Goal: Task Accomplishment & Management: Complete application form

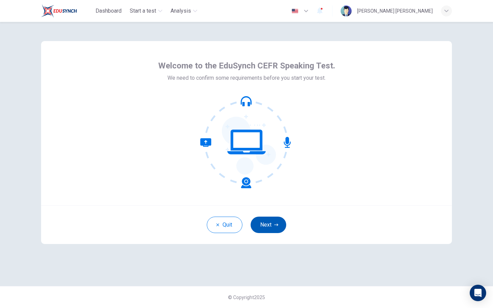
click at [275, 230] on button "Next" at bounding box center [269, 225] width 36 height 16
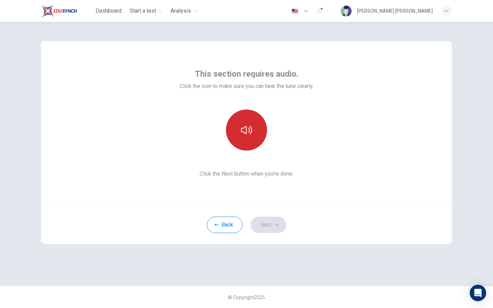
click at [255, 140] on button "button" at bounding box center [246, 130] width 41 height 41
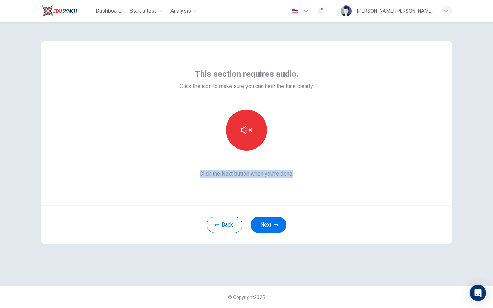
drag, startPoint x: 290, startPoint y: 166, endPoint x: 0, endPoint y: 184, distance: 290.7
click at [0, 184] on div "This section requires audio. Click the icon to make sure you can hear the tune …" at bounding box center [246, 165] width 493 height 286
click at [314, 171] on span "Click the Next button when you’re done." at bounding box center [247, 174] width 134 height 8
drag, startPoint x: 315, startPoint y: 171, endPoint x: 151, endPoint y: 237, distance: 176.8
click at [151, 237] on div "This section requires audio. Click the icon to make sure you can hear the tune …" at bounding box center [246, 142] width 411 height 203
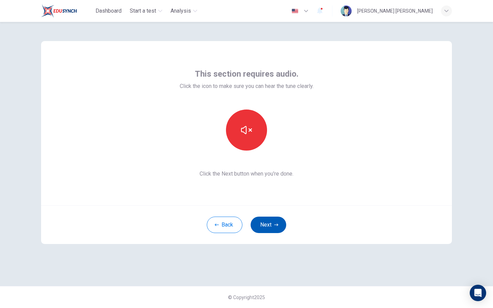
click at [266, 220] on button "Next" at bounding box center [269, 225] width 36 height 16
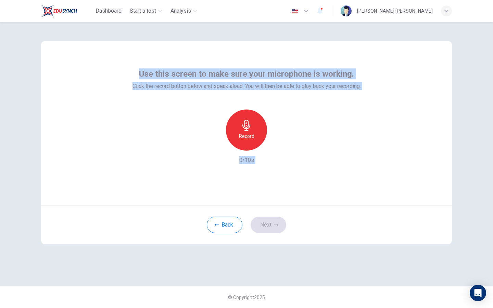
click at [256, 141] on div "Record" at bounding box center [246, 130] width 41 height 41
click at [256, 141] on div "Stop" at bounding box center [246, 130] width 41 height 41
click at [274, 148] on div "button" at bounding box center [278, 145] width 11 height 11
click at [265, 221] on button "Next" at bounding box center [269, 225] width 36 height 16
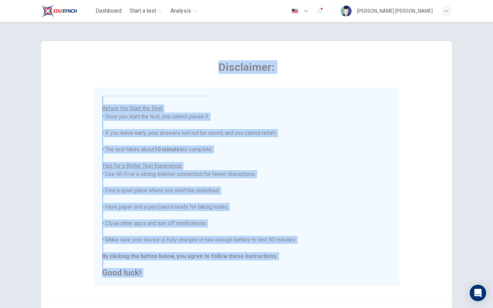
scroll to position [73, 0]
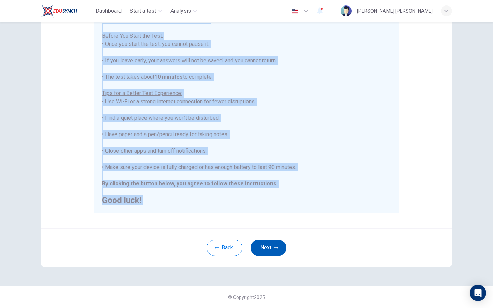
click at [270, 252] on button "Next" at bounding box center [269, 248] width 36 height 16
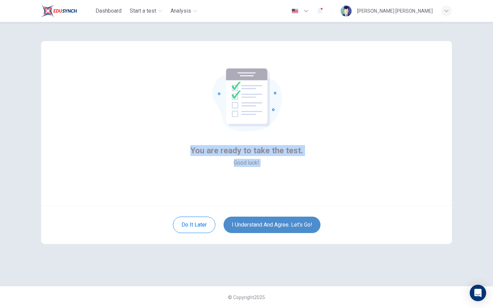
click at [288, 218] on button "I understand and agree. Let’s go!" at bounding box center [272, 225] width 97 height 16
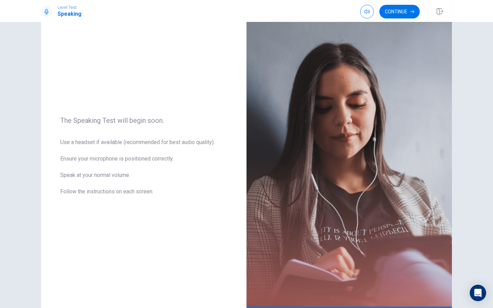
scroll to position [21, 0]
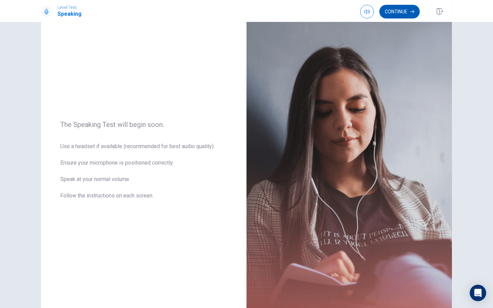
click at [403, 14] on button "Continue" at bounding box center [400, 12] width 40 height 14
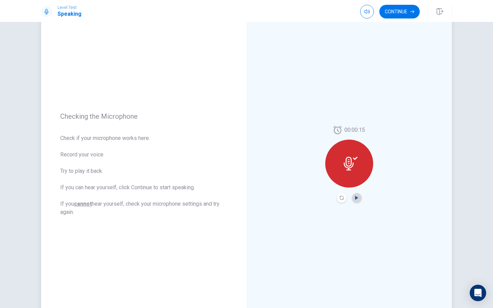
click at [359, 198] on icon "Play Audio" at bounding box center [357, 198] width 4 height 4
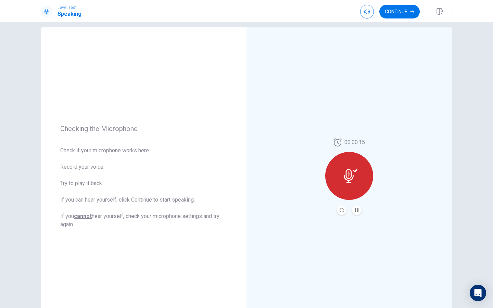
scroll to position [8, 0]
click at [409, 8] on button "Continue" at bounding box center [400, 12] width 40 height 14
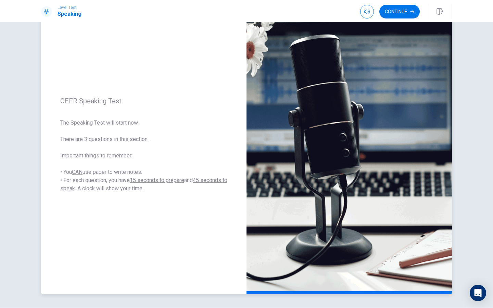
scroll to position [41, 0]
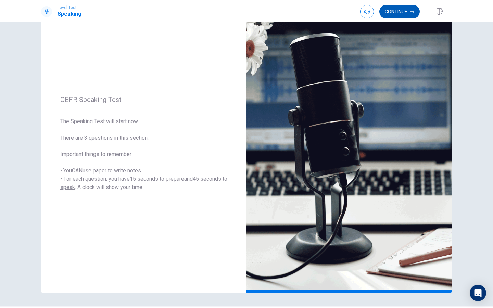
click at [401, 15] on button "Continue" at bounding box center [400, 12] width 40 height 14
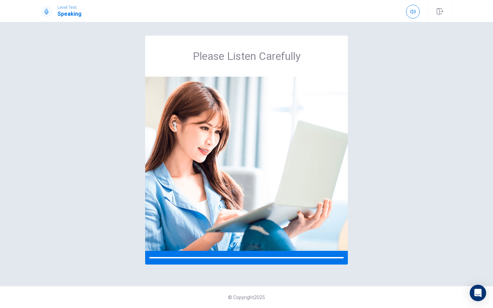
scroll to position [0, 0]
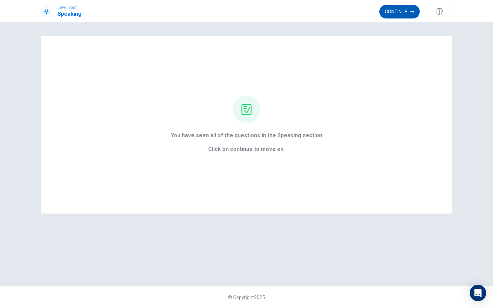
click at [408, 15] on button "Continue" at bounding box center [400, 12] width 40 height 14
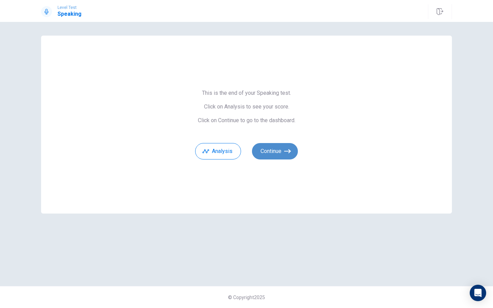
click at [286, 151] on icon "button" at bounding box center [287, 151] width 7 height 7
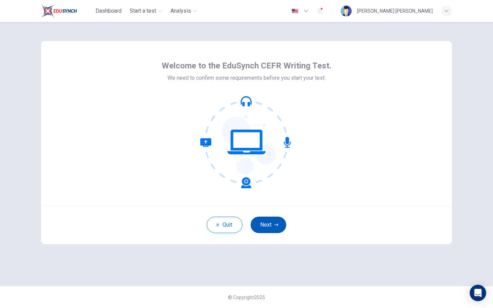
click at [284, 222] on button "Next" at bounding box center [269, 225] width 36 height 16
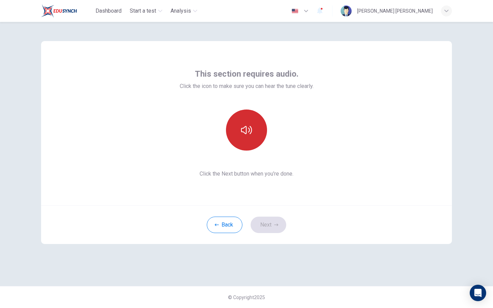
click at [254, 147] on button "button" at bounding box center [246, 130] width 41 height 41
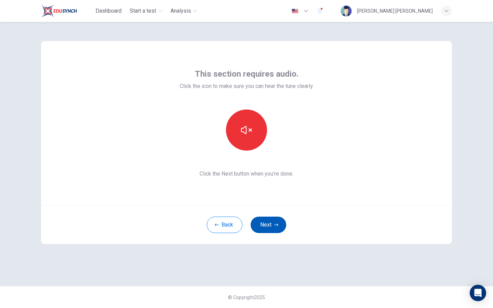
click at [268, 221] on button "Next" at bounding box center [269, 225] width 36 height 16
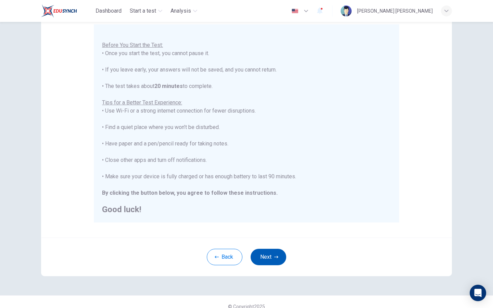
scroll to position [73, 0]
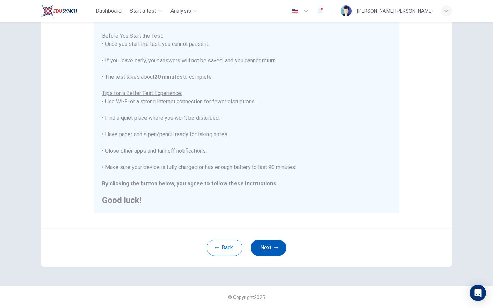
click at [266, 247] on button "Next" at bounding box center [269, 248] width 36 height 16
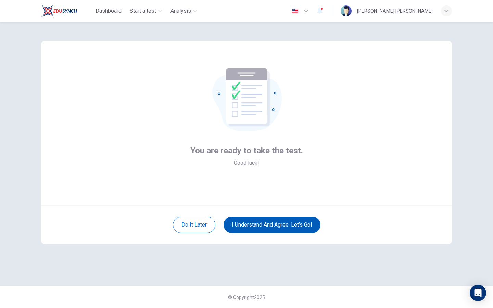
scroll to position [0, 0]
click at [284, 229] on button "I understand and agree. Let’s go!" at bounding box center [272, 225] width 97 height 16
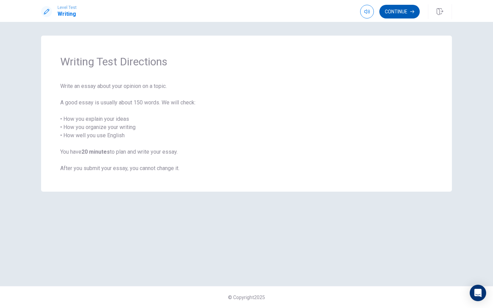
click at [392, 16] on button "Continue" at bounding box center [400, 12] width 40 height 14
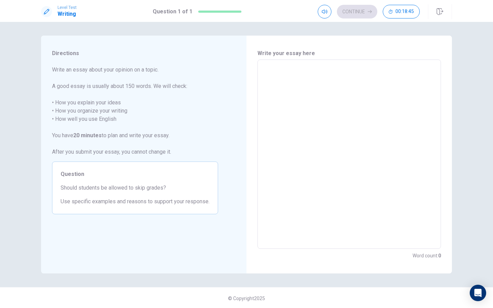
click at [332, 82] on textarea at bounding box center [349, 154] width 174 height 178
type textarea "I"
type textarea "x"
type textarea "In"
type textarea "x"
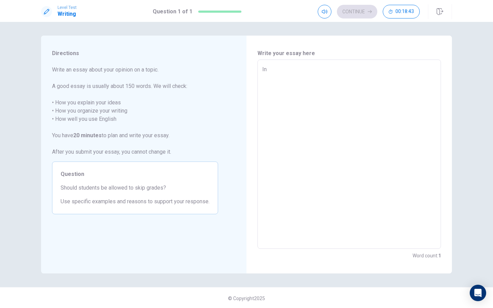
type textarea "In"
type textarea "x"
type textarea "In r"
type textarea "x"
type textarea "In re"
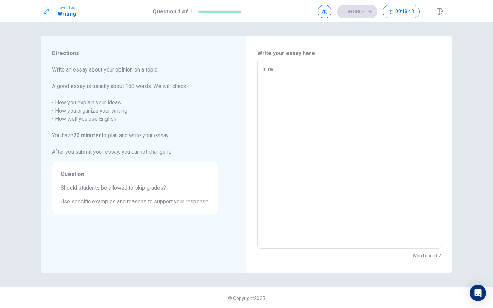
type textarea "x"
type textarea "In rec"
type textarea "x"
type textarea "In rece"
type textarea "x"
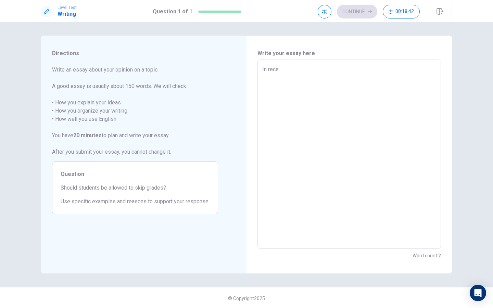
type textarea "In recen"
type textarea "x"
type textarea "In recent"
type textarea "x"
type textarea "In recent"
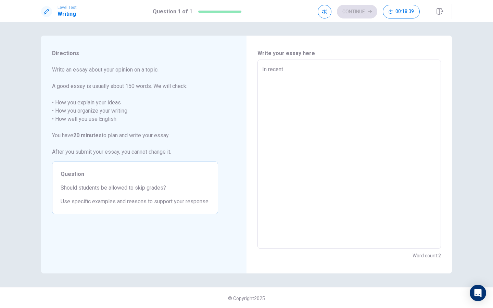
type textarea "x"
type textarea "In recent y"
type textarea "x"
type textarea "In recent ye"
type textarea "x"
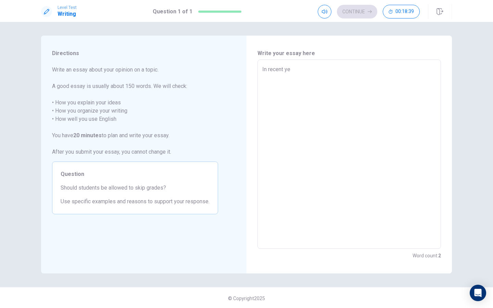
type textarea "In recent yea"
type textarea "x"
type textarea "In recent year"
type textarea "x"
type textarea "In recent years"
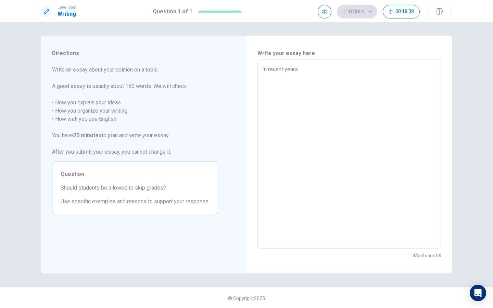
type textarea "x"
type textarea "In recent years,"
type textarea "x"
type textarea "In recent years,"
type textarea "x"
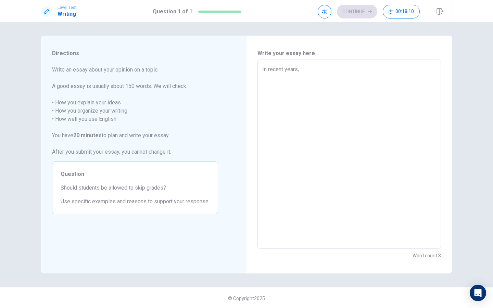
type textarea "In recent years,"
type textarea "x"
type textarea "In recent years"
type textarea "x"
type textarea "In recent year"
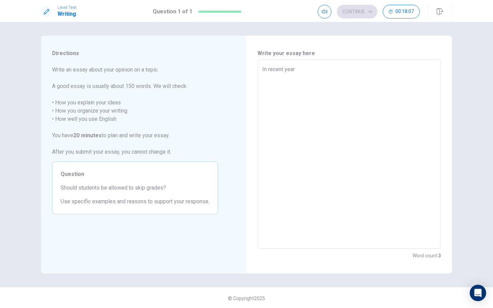
type textarea "x"
type textarea "In recent yea"
type textarea "x"
type textarea "In recent ye"
type textarea "x"
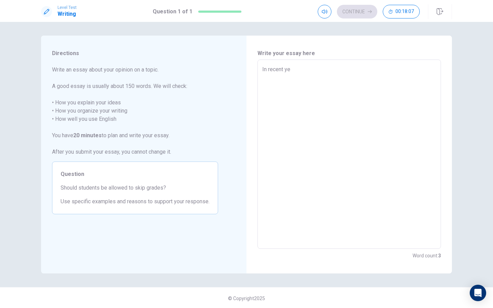
type textarea "In recent y"
type textarea "x"
type textarea "In recent"
type textarea "x"
type textarea "In recent"
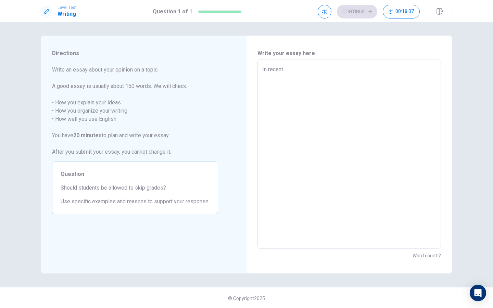
type textarea "x"
type textarea "In recen"
type textarea "x"
type textarea "In rece"
type textarea "x"
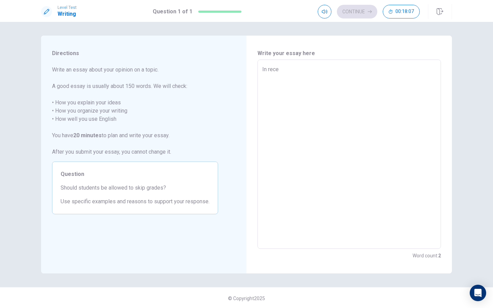
type textarea "In rec"
type textarea "x"
type textarea "In re"
type textarea "x"
type textarea "In r"
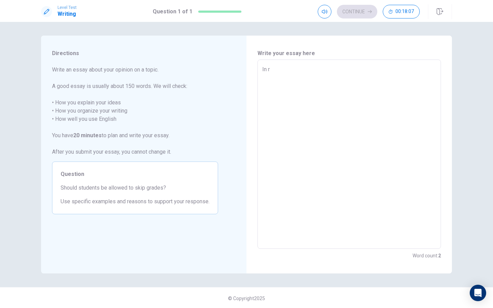
type textarea "x"
type textarea "In"
type textarea "x"
type textarea "In"
type textarea "x"
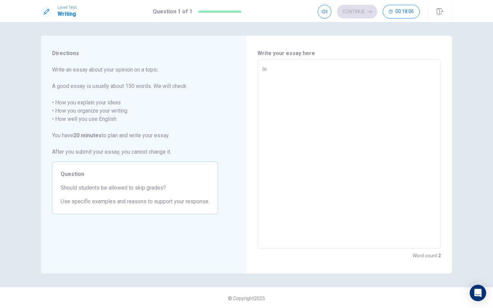
type textarea "I"
type textarea "x"
type textarea "A"
type textarea "x"
type textarea "Al"
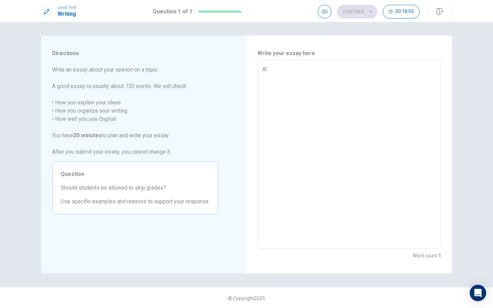
type textarea "x"
type textarea "All"
type textarea "x"
type textarea "Allo"
type textarea "x"
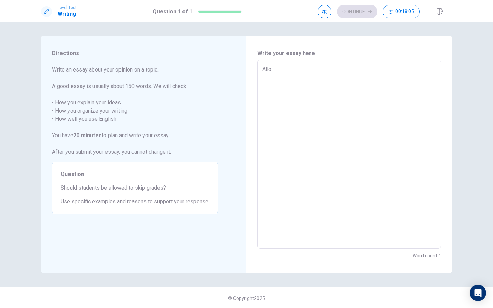
type textarea "Allow"
type textarea "x"
type textarea "Allowi"
type textarea "x"
type textarea "Allowin"
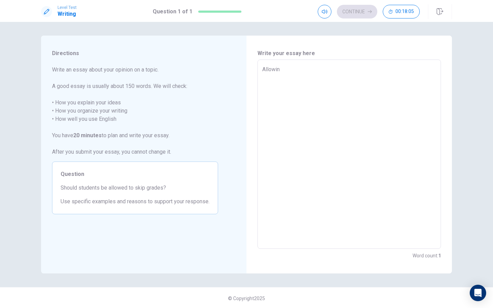
type textarea "x"
type textarea "Allowing"
type textarea "x"
type textarea "Allowing"
type textarea "x"
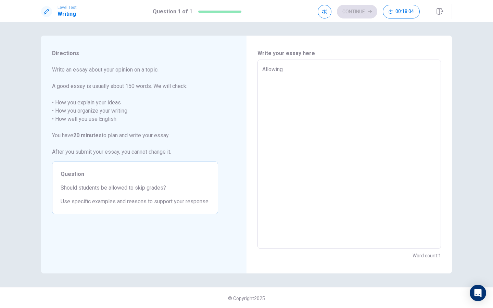
type textarea "Allowing s"
type textarea "x"
type textarea "Allowing st"
type textarea "x"
type textarea "Allowing stu"
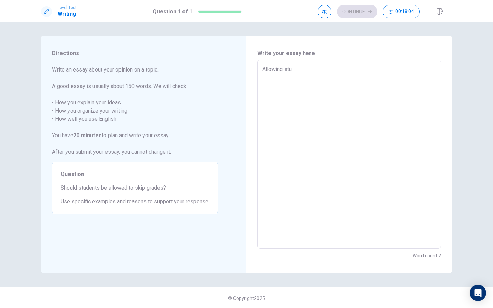
type textarea "x"
type textarea "Allowing stud"
type textarea "x"
type textarea "Allowing stude"
type textarea "x"
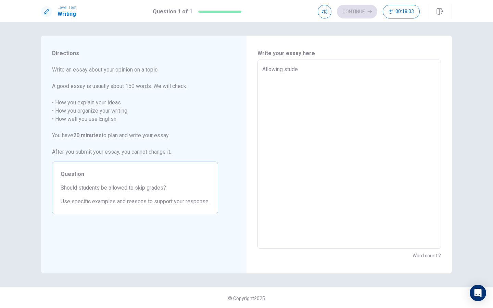
type textarea "Allowing studen"
type textarea "x"
type textarea "Allowing student"
type textarea "x"
type textarea "Allowing students"
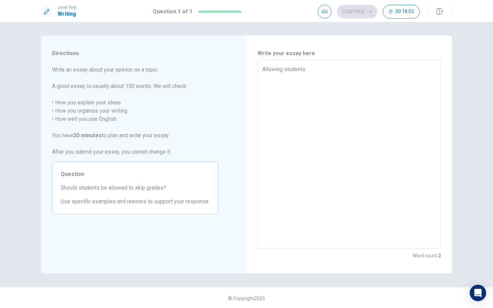
type textarea "x"
type textarea "Allowing students"
type textarea "x"
type textarea "Allowing students t"
type textarea "x"
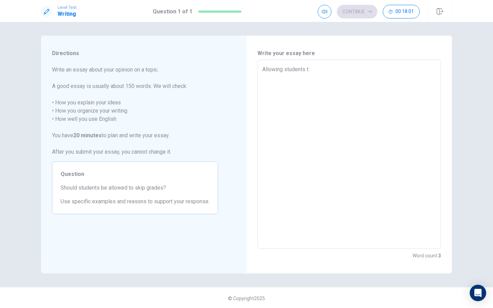
type textarea "Allowing students t"
type textarea "x"
type textarea "Allowing students t"
type textarea "x"
type textarea "Allowing students to"
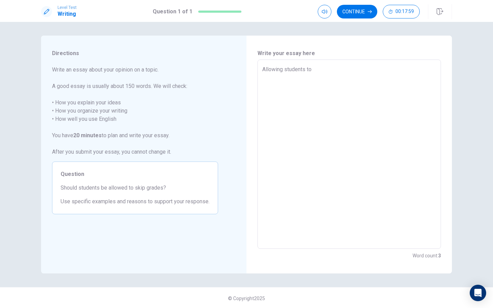
type textarea "x"
type textarea "Allowing students to"
type textarea "x"
type textarea "Allowing students to s"
type textarea "x"
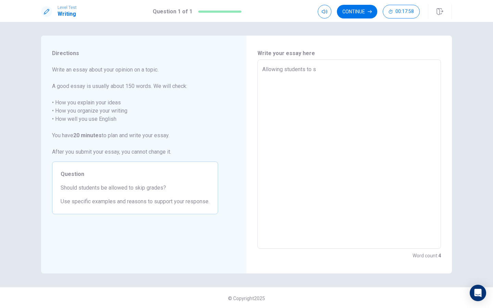
type textarea "Allowing students to sk"
type textarea "x"
type textarea "Allowing students to ski"
type textarea "x"
type textarea "Allowing students to skip"
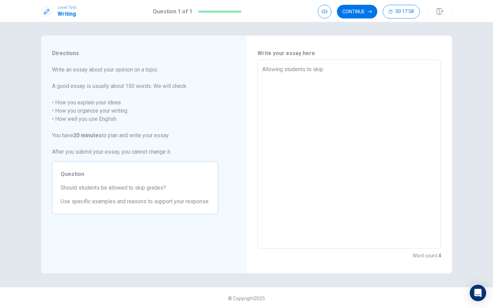
type textarea "x"
type textarea "Allowing students to skip"
type textarea "x"
type textarea "Allowing students to skip g"
type textarea "x"
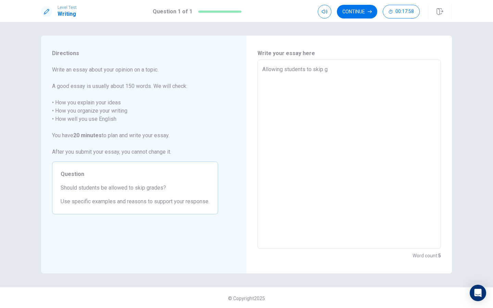
type textarea "Allowing students to skip gr"
type textarea "x"
type textarea "Allowing students to skip gra"
type textarea "x"
type textarea "Allowing students to skip grad"
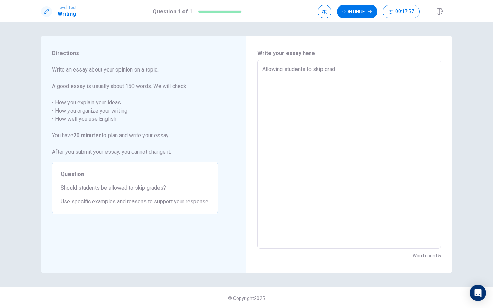
type textarea "x"
type textarea "Allowing students to skip grade"
type textarea "x"
type textarea "Allowing students to skip grades"
type textarea "x"
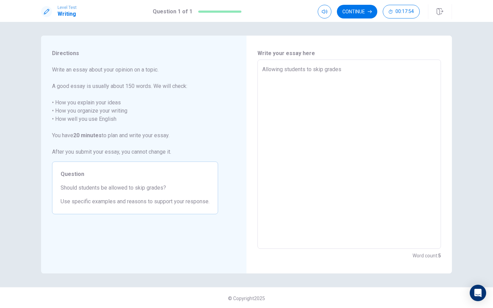
type textarea "Allowing students to skip grades"
type textarea "x"
type textarea "Allowing students to skip grades i"
type textarea "x"
type textarea "Allowing students to skip grades is"
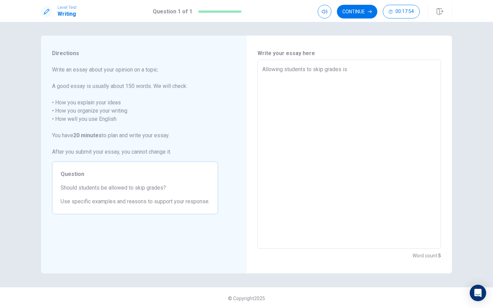
type textarea "x"
type textarea "Allowing students to skip grades is"
type textarea "x"
type textarea "Allowing students to skip grades is a"
type textarea "x"
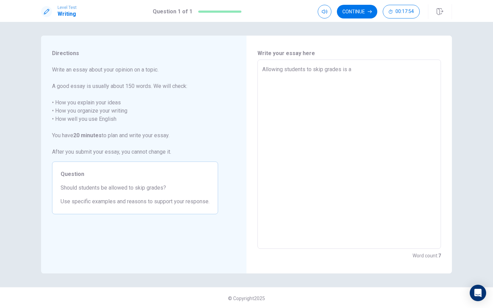
type textarea "Allowing students to skip grades is a"
type textarea "x"
type textarea "Allowing students to skip grades is a c"
type textarea "x"
type textarea "Allowing students to skip grades is a co"
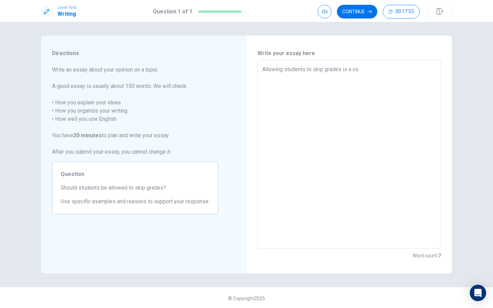
type textarea "x"
type textarea "Allowing students to skip grades is a con"
type textarea "x"
type textarea "Allowing students to skip grades is a cont"
type textarea "x"
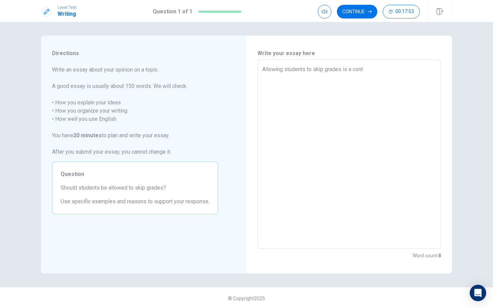
type textarea "Allowing students to skip grades is a contr"
type textarea "x"
type textarea "Allowing students to skip grades is a contro"
type textarea "x"
type textarea "Allowing students to skip grades is a controv"
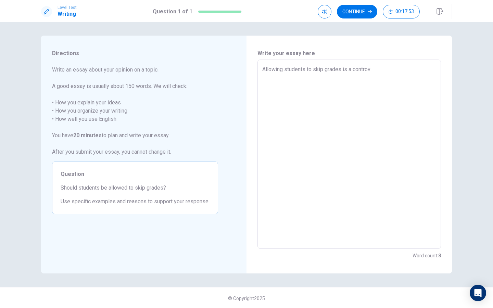
type textarea "x"
type textarea "Allowing students to skip grades is a controve"
type textarea "x"
type textarea "Allowing students to skip grades is a controver"
type textarea "x"
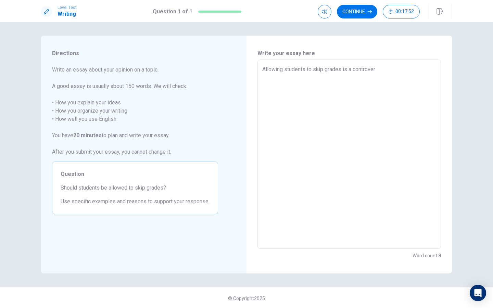
type textarea "Allowing students to skip grades is a controvers"
type textarea "x"
type textarea "Allowing students to skip grades is a controversi"
type textarea "x"
type textarea "Allowing students to skip grades is a controversia"
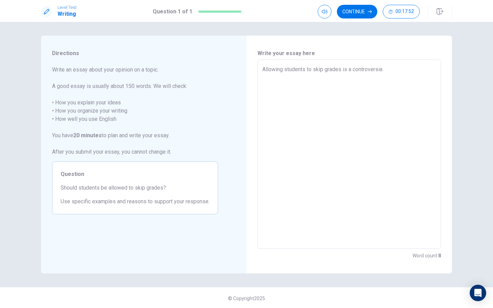
type textarea "x"
type textarea "Allowing students to skip grades is a controversial"
type textarea "x"
type textarea "Allowing students to skip grades is a controversiali"
type textarea "x"
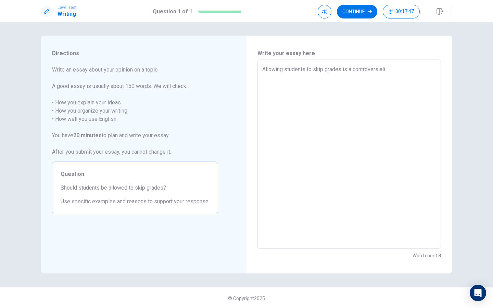
type textarea "Allowing students to skip grades is a controversialis"
type textarea "x"
type textarea "Allowing students to skip grades is a controversialiss"
type textarea "x"
type textarea "Allowing students to skip grades is a controversialissu"
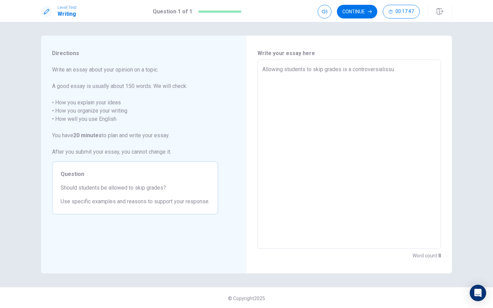
type textarea "x"
type textarea "Allowing students to skip grades is a controversialissue"
type textarea "x"
type textarea "Allowing students to skip grades is a controversialissue"
type textarea "x"
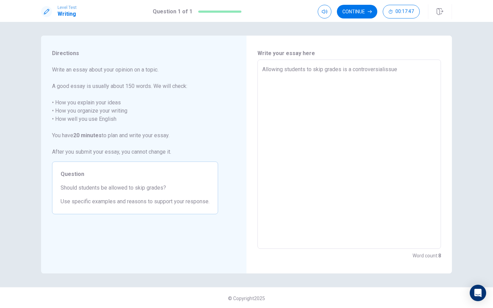
type textarea "Allowing students to skip grades is a controversialissue i"
type textarea "x"
type textarea "Allowing students to skip grades is a controversialissue"
type textarea "x"
type textarea "Allowing students to skip grades is a controversialissue"
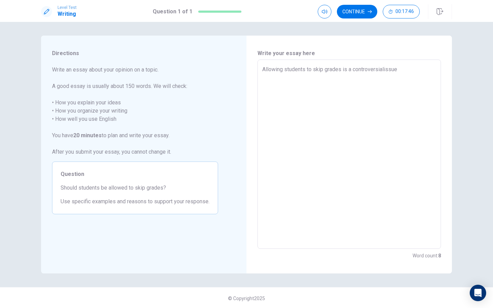
type textarea "x"
type textarea "Allowing students to skip grades is a controversialissu"
type textarea "x"
type textarea "Allowing students to skip grades is a controversialiss"
type textarea "x"
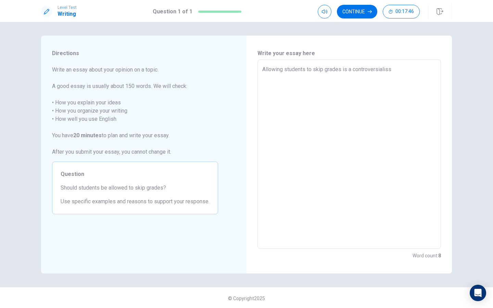
type textarea "Allowing students to skip grades is a controversialis"
type textarea "x"
type textarea "Allowing students to skip grades is a controversiali"
type textarea "x"
type textarea "Allowing students to skip grades is a controversial"
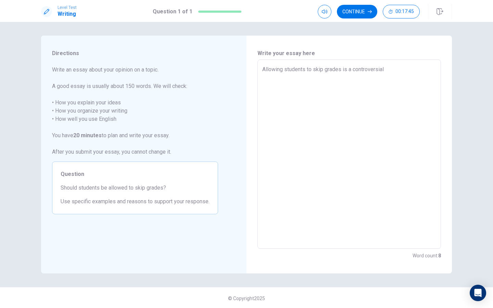
type textarea "x"
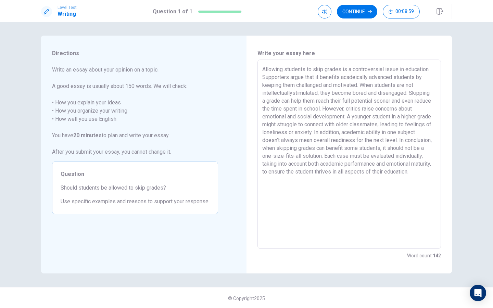
click at [357, 78] on textarea "Allowing students to skip grades is a controversial issue in education. Support…" at bounding box center [349, 154] width 174 height 178
click at [293, 95] on textarea "Allowing students to skip grades is a controversial issue in education. Support…" at bounding box center [349, 154] width 174 height 178
click at [379, 134] on textarea "Allowing students to skip grades is a controversial issue in education. Support…" at bounding box center [349, 154] width 174 height 178
click at [363, 15] on button "Continue" at bounding box center [357, 12] width 40 height 14
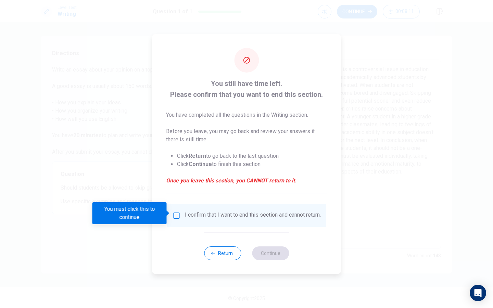
click at [173, 212] on input "You must click this to continue" at bounding box center [177, 216] width 8 height 8
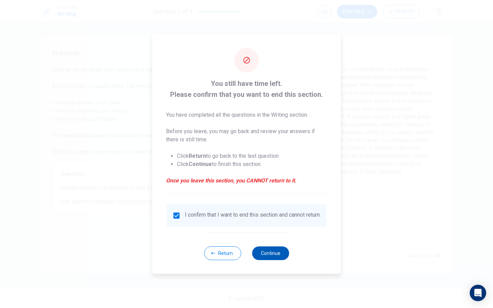
click at [276, 260] on button "Continue" at bounding box center [270, 254] width 37 height 14
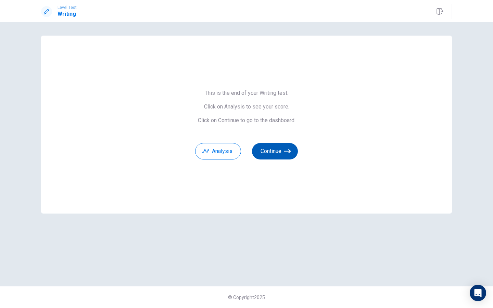
click at [289, 151] on icon "button" at bounding box center [287, 151] width 7 height 7
